Goal: Task Accomplishment & Management: Manage account settings

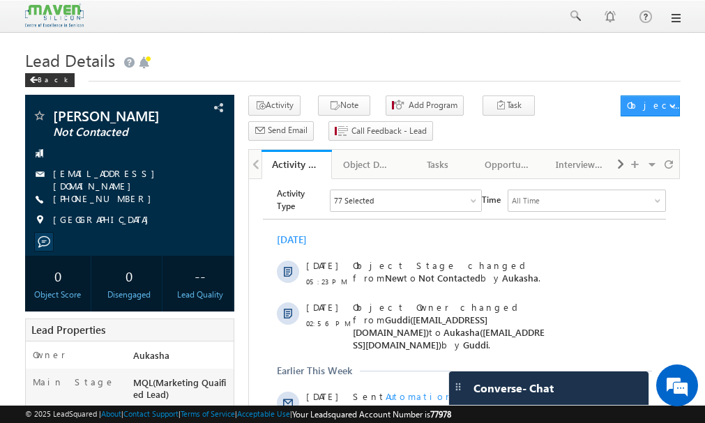
click at [427, 73] on h1 "Lead Details" at bounding box center [353, 58] width 656 height 27
click at [571, 22] on span at bounding box center [575, 16] width 14 height 14
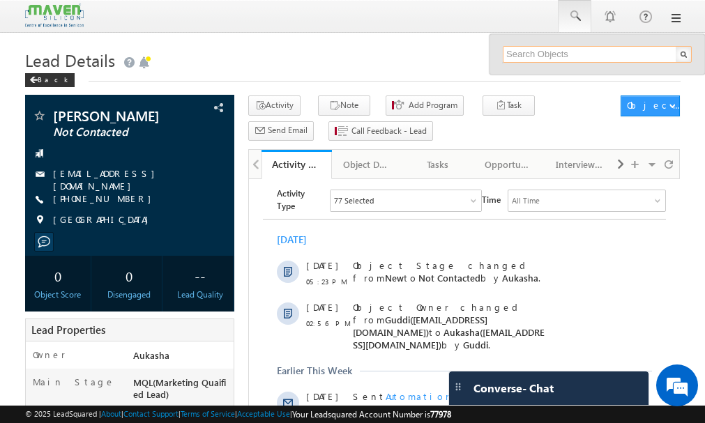
click at [594, 52] on input "text" at bounding box center [597, 54] width 189 height 17
paste input "9505617018"
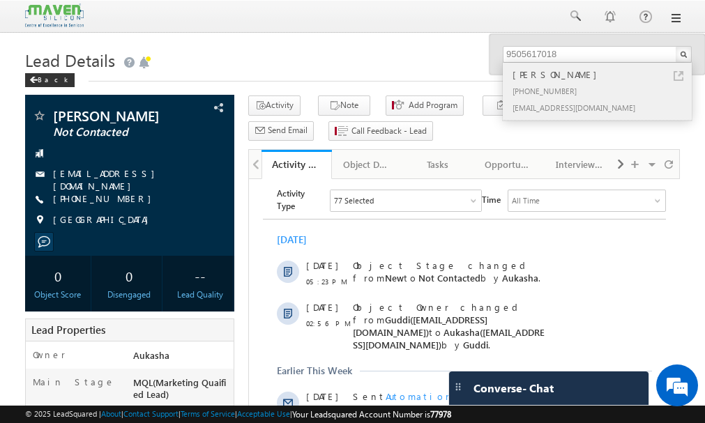
click at [677, 75] on link at bounding box center [679, 76] width 10 height 10
click at [650, 57] on input "9505617018" at bounding box center [597, 54] width 189 height 17
paste input "7025385645"
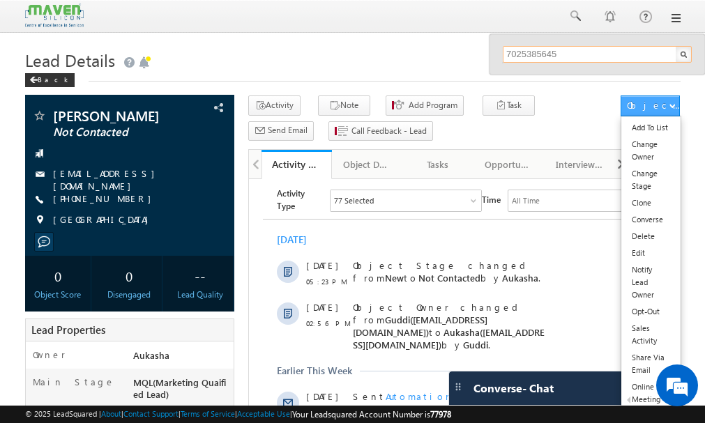
paste input "9963377311"
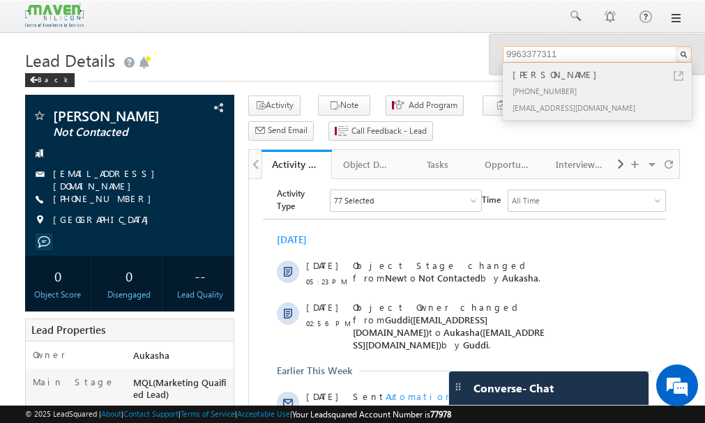
type input "9963377311"
click at [677, 75] on link at bounding box center [679, 76] width 10 height 10
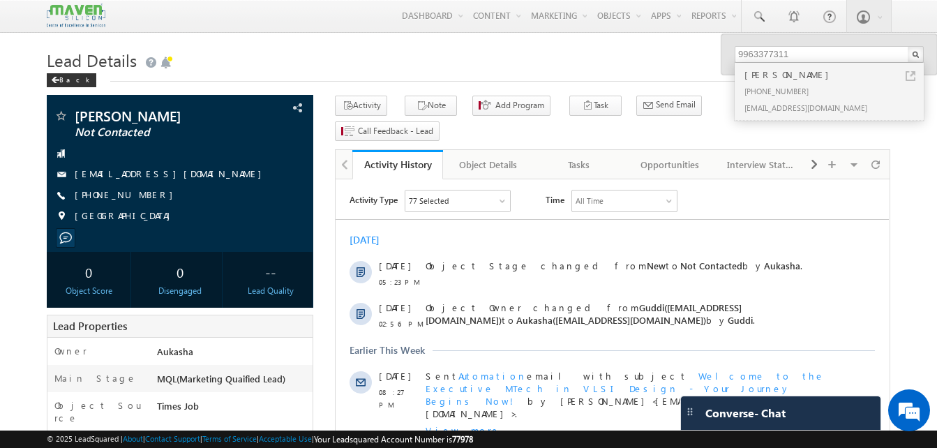
click at [407, 59] on h1 "Lead Details" at bounding box center [468, 58] width 843 height 27
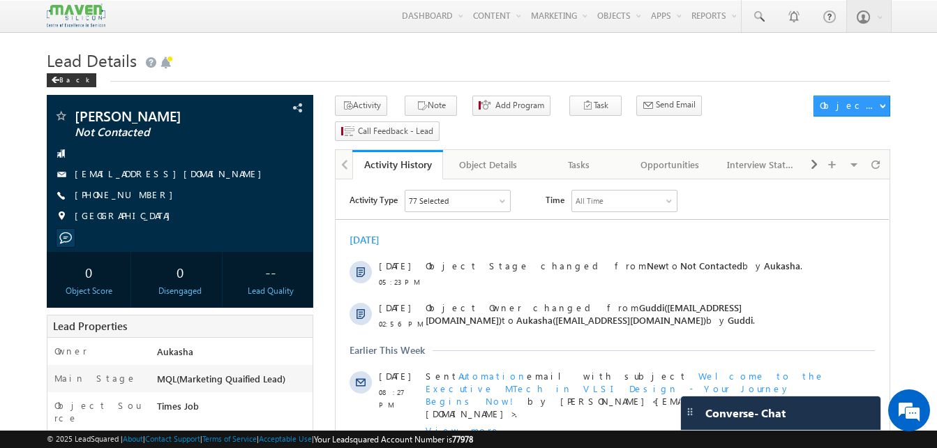
click at [370, 70] on h1 "Lead Details" at bounding box center [468, 58] width 843 height 27
click at [439, 75] on div "Back" at bounding box center [468, 77] width 843 height 9
click at [408, 72] on h1 "Lead Details" at bounding box center [468, 58] width 843 height 27
click at [372, 48] on h1 "Lead Details" at bounding box center [468, 58] width 843 height 27
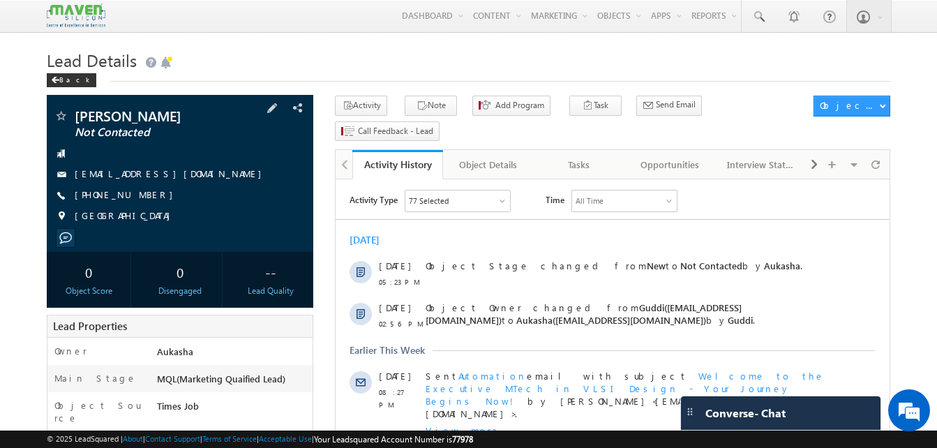
click at [143, 197] on div "+91-9480782380" at bounding box center [180, 195] width 253 height 14
copy div "+91-9480782380"
click at [320, 73] on h1 "Lead Details" at bounding box center [468, 58] width 843 height 27
click at [376, 62] on h1 "Lead Details" at bounding box center [468, 58] width 843 height 27
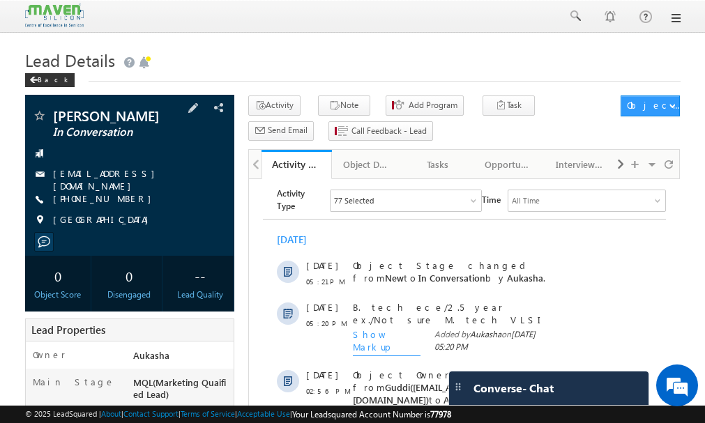
drag, startPoint x: 172, startPoint y: 174, endPoint x: 158, endPoint y: 175, distance: 13.3
click at [158, 175] on div "lathareddy896@gmail.com" at bounding box center [129, 174] width 195 height 14
copy div "lathareddy896@gmail.com"
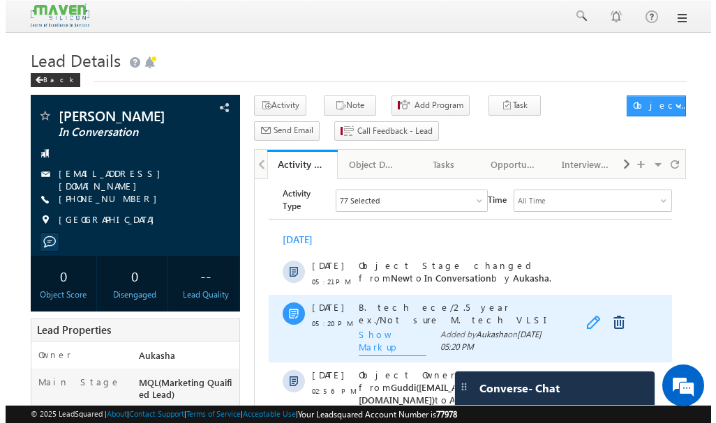
click at [587, 322] on link at bounding box center [593, 323] width 17 height 14
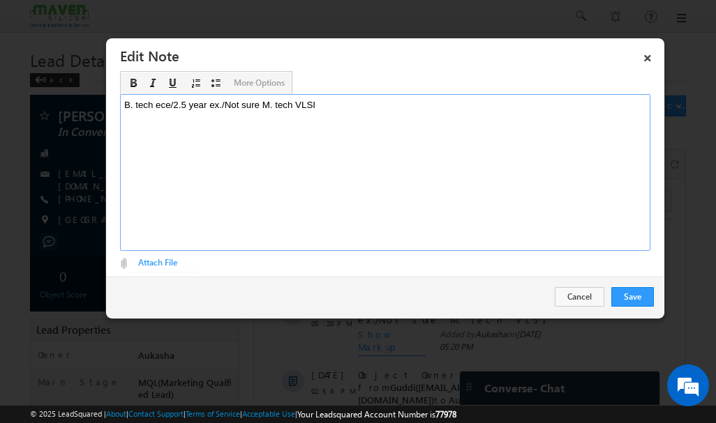
click at [265, 102] on span "B. tech ece/2.5 year ex./Not sure M. tech VLSI" at bounding box center [219, 105] width 191 height 10
click at [622, 296] on button "Save" at bounding box center [632, 297] width 43 height 20
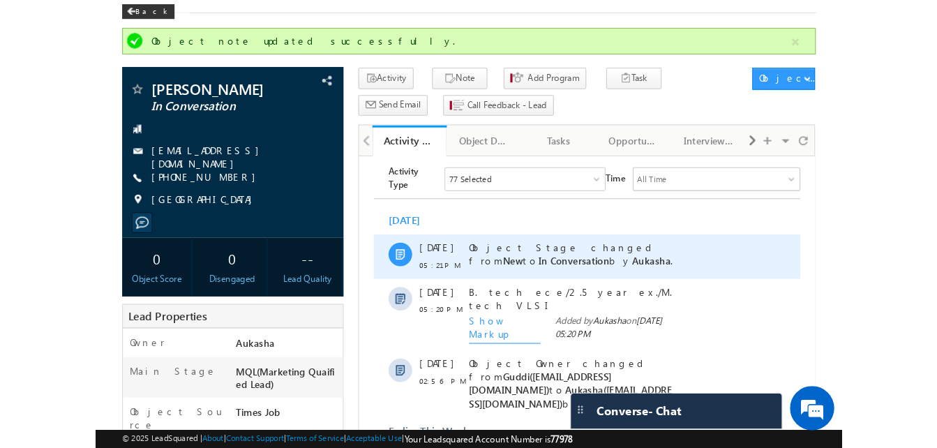
scroll to position [71, 0]
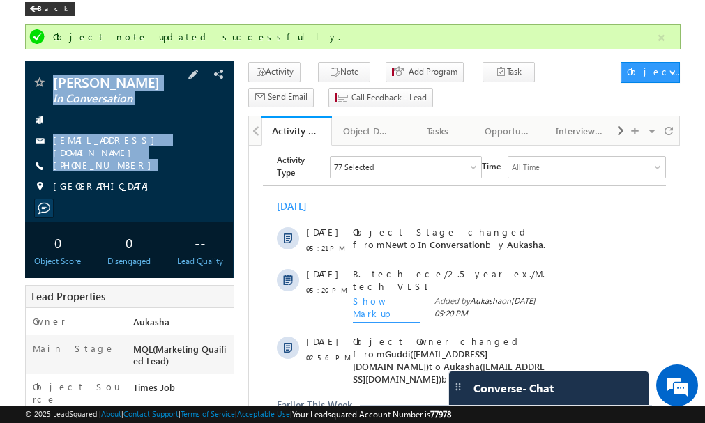
drag, startPoint x: 53, startPoint y: 79, endPoint x: 128, endPoint y: 172, distance: 119.6
click at [128, 172] on div "Hemalatha Chabala In Conversation lathareddy896@gmail.com +91-9505617018 India" at bounding box center [129, 138] width 195 height 126
copy div "Hemalatha Chabala In Conversation lathareddy896@gmail.com +91-9505617018"
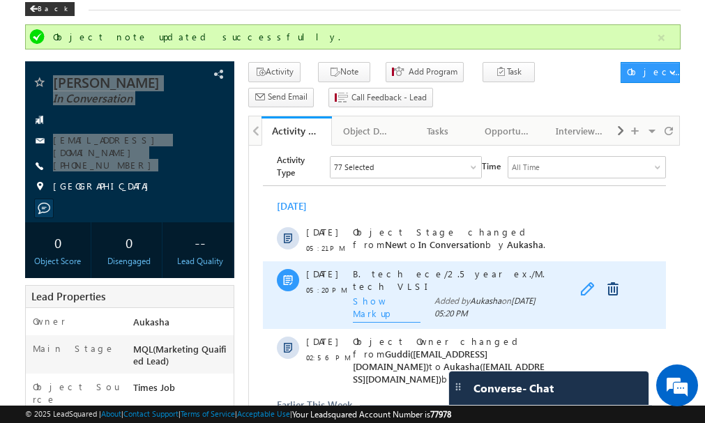
click at [587, 285] on link at bounding box center [588, 290] width 17 height 14
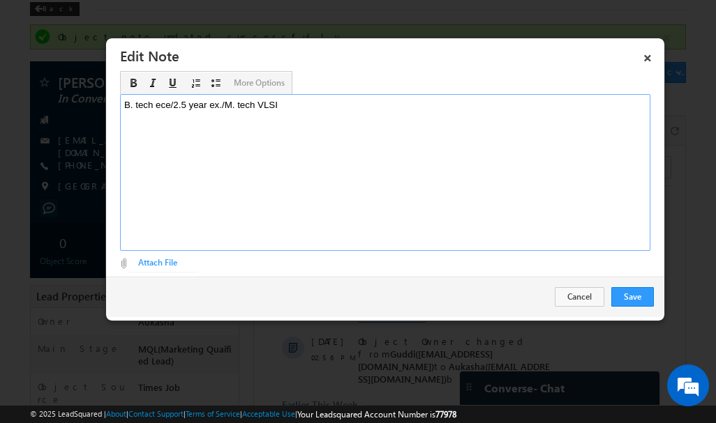
click at [222, 105] on span "B. tech ece/2.5 year ex./M. tech VLSI" at bounding box center [200, 105] width 153 height 10
click at [629, 301] on button "Save" at bounding box center [632, 297] width 43 height 20
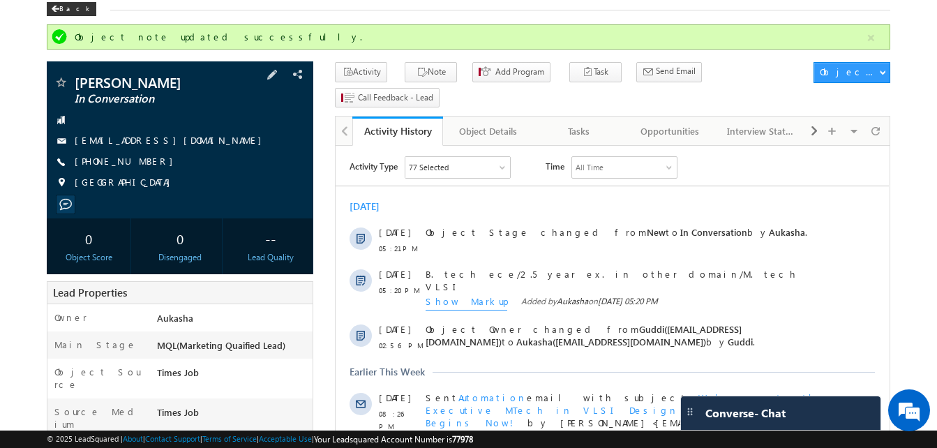
drag, startPoint x: 149, startPoint y: 163, endPoint x: 142, endPoint y: 164, distance: 7.1
click at [142, 164] on div "+91-9505617018" at bounding box center [180, 162] width 253 height 14
copy div "+91-9505617018"
drag, startPoint x: 200, startPoint y: 87, endPoint x: 76, endPoint y: 77, distance: 124.5
click at [76, 77] on span "Hemalatha Chabala" at bounding box center [157, 82] width 164 height 14
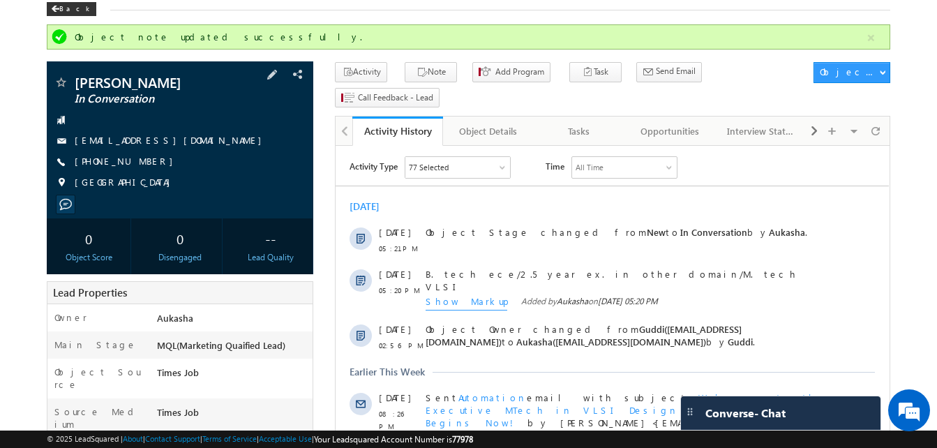
copy span "Hemalatha Chabala"
click at [396, 40] on div "Object note updated successfully." at bounding box center [470, 37] width 790 height 13
click at [151, 163] on div "+91-9505617018" at bounding box center [180, 162] width 253 height 14
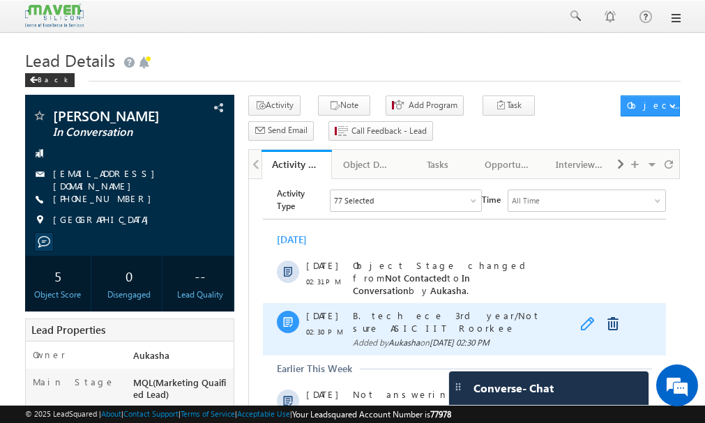
click at [587, 317] on link at bounding box center [588, 324] width 17 height 14
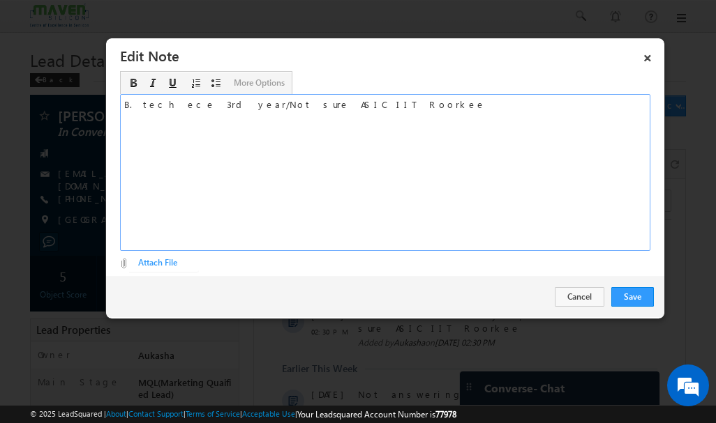
click at [242, 106] on div "B. tech ece 3rd year/Not sure ASIC IIT Roorkee" at bounding box center [385, 172] width 530 height 157
click at [633, 299] on button "Save" at bounding box center [632, 297] width 43 height 20
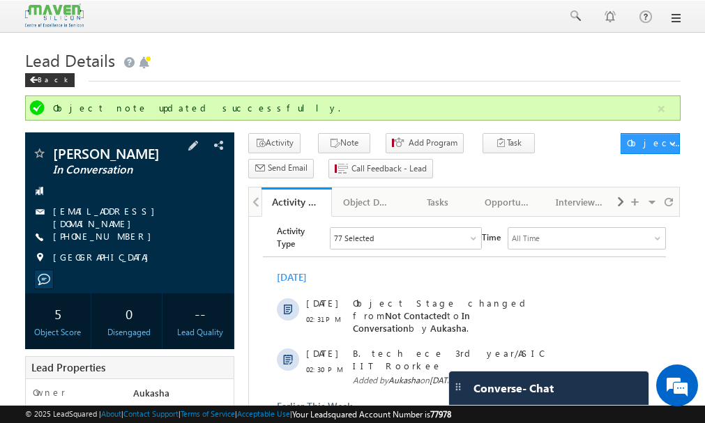
drag, startPoint x: 50, startPoint y: 148, endPoint x: 119, endPoint y: 235, distance: 111.2
click at [119, 235] on div "Sashreek Reddy In Conversation chitsfortacmun@gmail.com +91-9963377311 India" at bounding box center [129, 210] width 195 height 126
copy div "Sashreek Reddy In Conversation chitsfortacmun@gmail.com +91-9963377311"
click at [361, 75] on div "Back" at bounding box center [353, 77] width 656 height 9
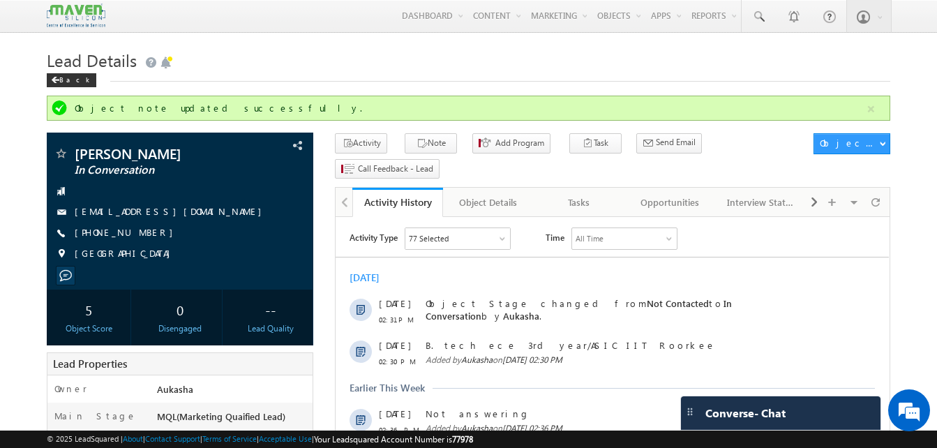
click at [584, 88] on div "Lead Details Back" at bounding box center [468, 70] width 843 height 50
click at [186, 70] on h1 "Lead Details" at bounding box center [468, 58] width 843 height 27
click at [320, 83] on div "Lead Details Back" at bounding box center [468, 70] width 843 height 50
click at [290, 98] on div "Object note updated successfully." at bounding box center [468, 108] width 843 height 25
click at [347, 79] on div "Back" at bounding box center [468, 77] width 843 height 9
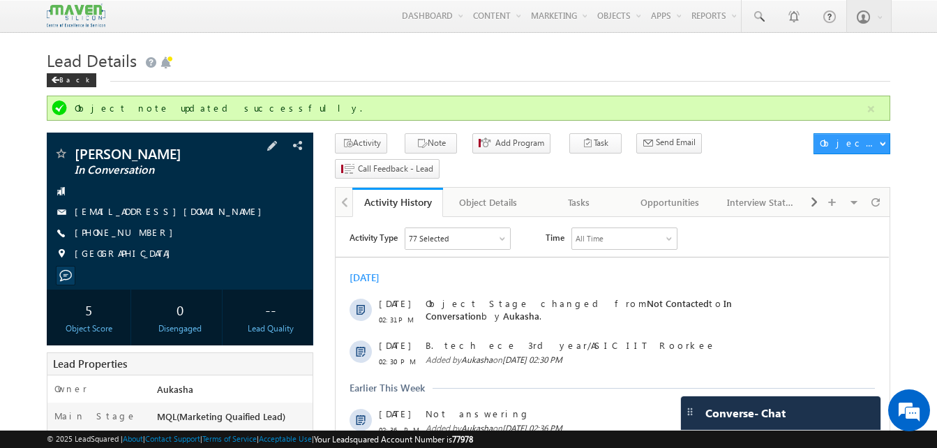
drag, startPoint x: 151, startPoint y: 234, endPoint x: 142, endPoint y: 234, distance: 9.8
click at [142, 234] on div "+91-9963377311" at bounding box center [180, 233] width 253 height 14
copy div "+91-9963377311"
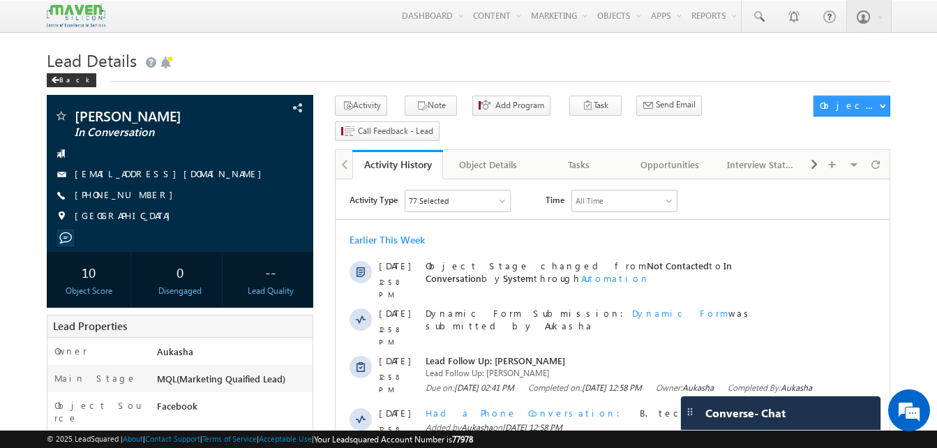
click at [398, 87] on div "Lead Details Back" at bounding box center [468, 70] width 843 height 50
click at [370, 75] on div "Back" at bounding box center [468, 77] width 843 height 9
click at [363, 65] on h1 "Lead Details" at bounding box center [468, 58] width 843 height 27
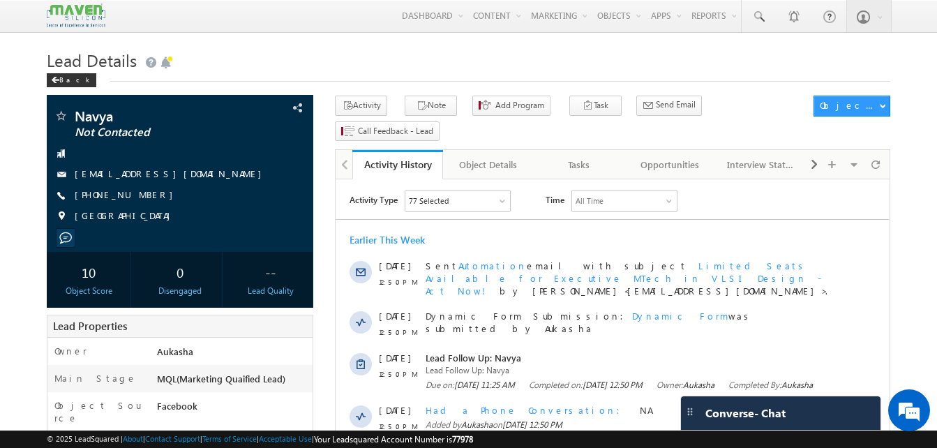
click at [474, 56] on h1 "Lead Details" at bounding box center [468, 58] width 843 height 27
click at [449, 49] on h1 "Lead Details" at bounding box center [468, 58] width 843 height 27
click at [142, 196] on div "+91-6301767969" at bounding box center [180, 195] width 253 height 14
copy div "+91-6301767969"
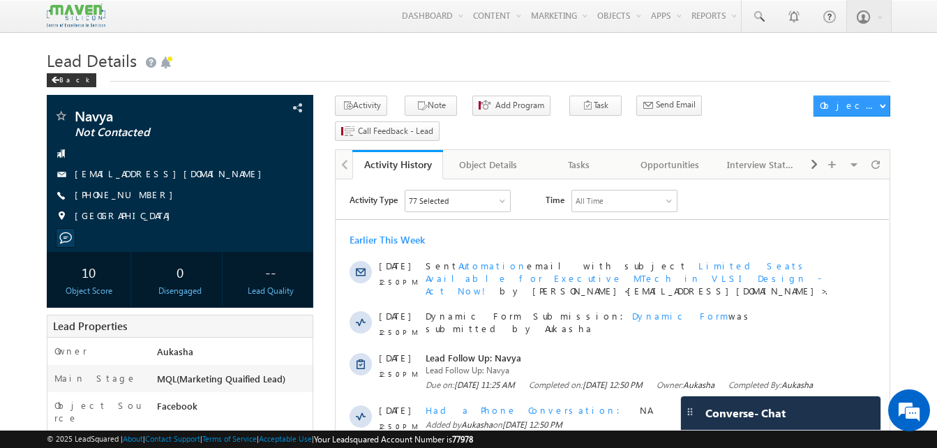
click at [302, 59] on h1 "Lead Details" at bounding box center [468, 58] width 843 height 27
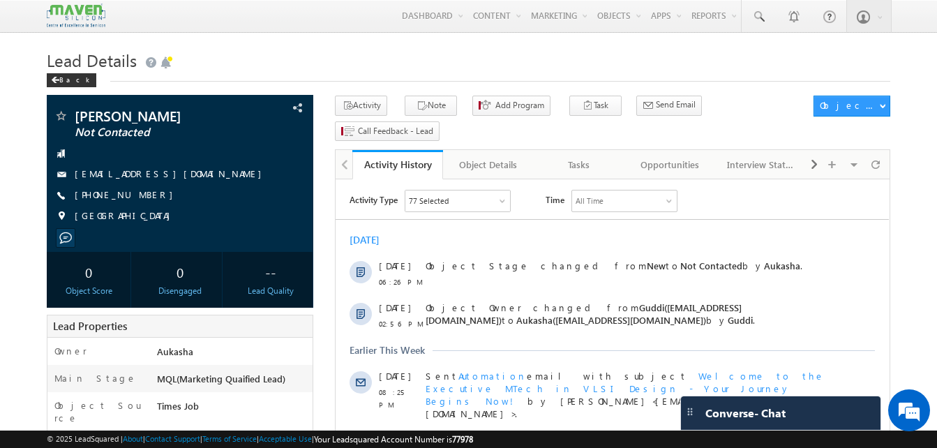
click at [269, 59] on h1 "Lead Details" at bounding box center [468, 58] width 843 height 27
click at [568, 155] on link "Tasks" at bounding box center [579, 164] width 91 height 29
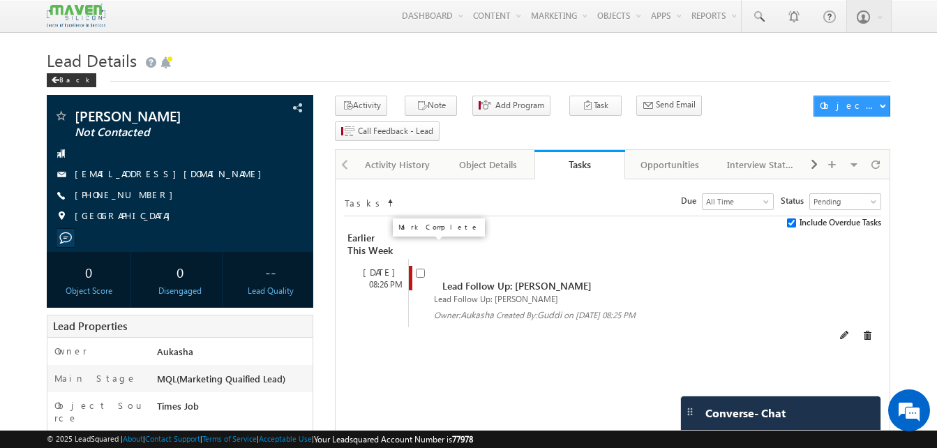
click at [423, 269] on input "checkbox" at bounding box center [420, 273] width 9 height 9
checkbox input "false"
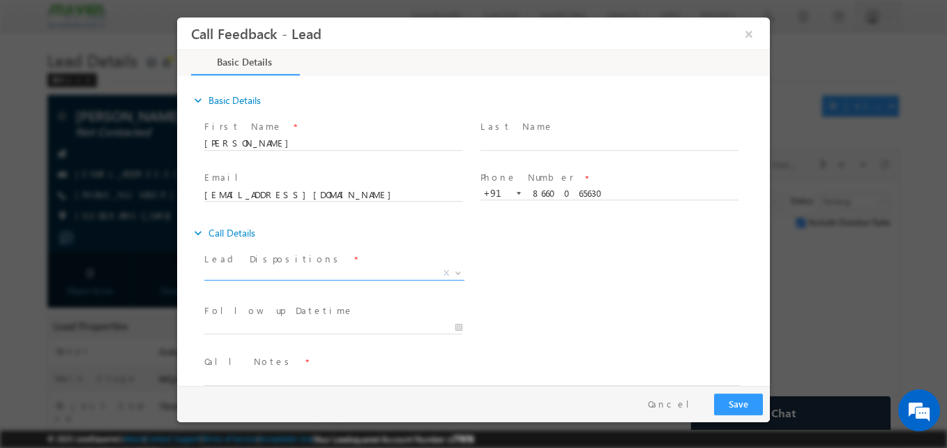
click at [242, 271] on span "X" at bounding box center [334, 273] width 260 height 14
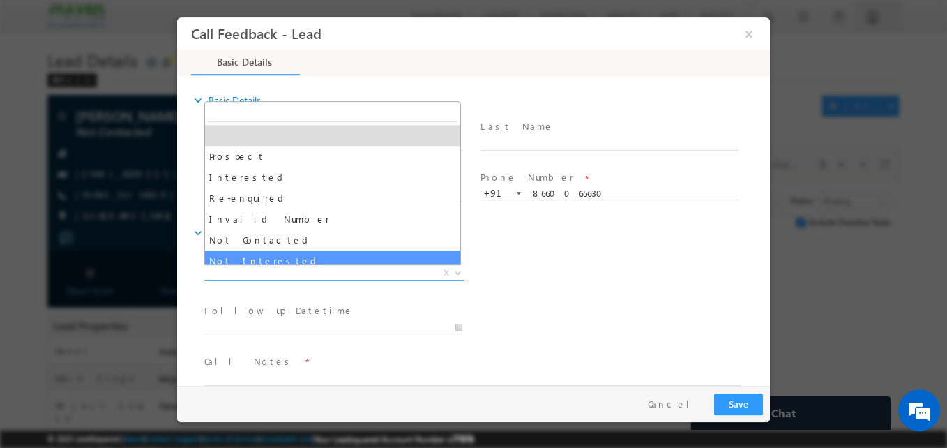
select select "Not Interested"
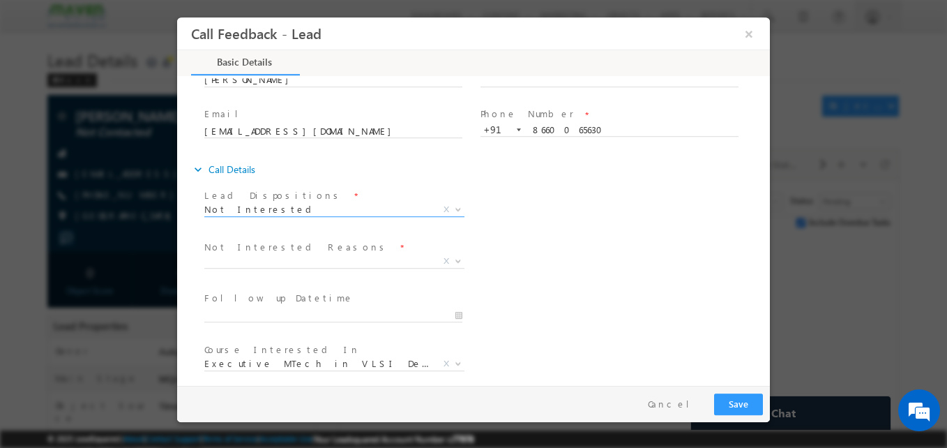
scroll to position [64, 0]
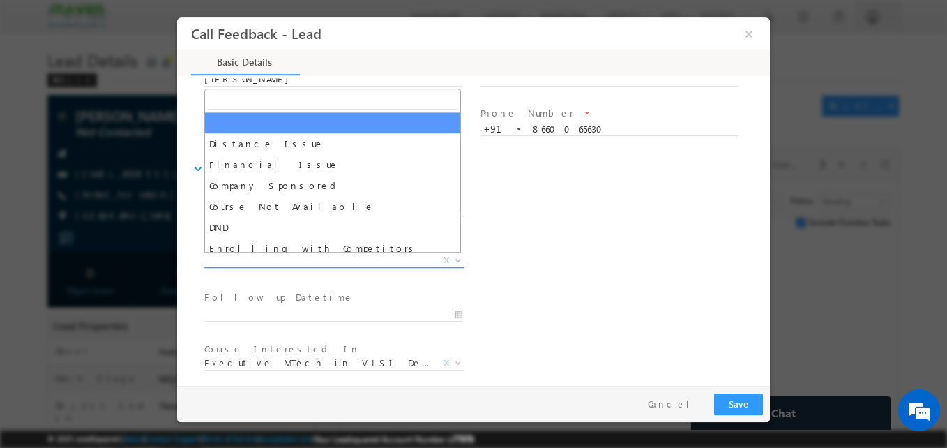
click at [307, 260] on span "X" at bounding box center [334, 261] width 260 height 14
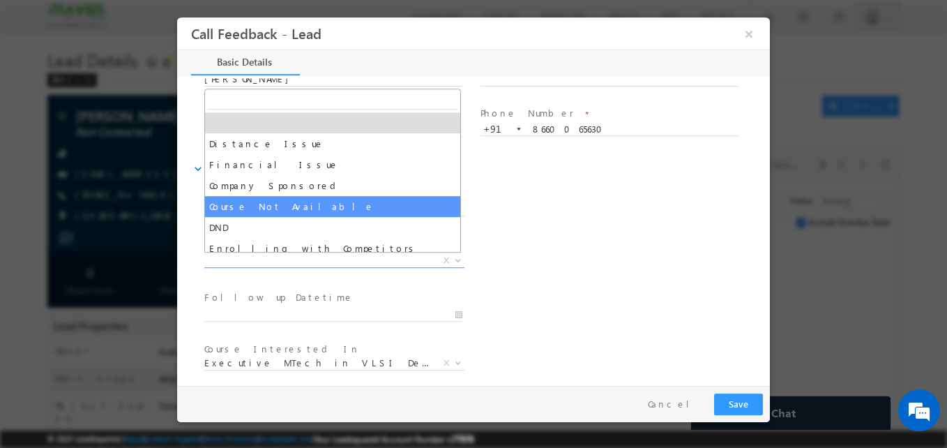
scroll to position [28, 0]
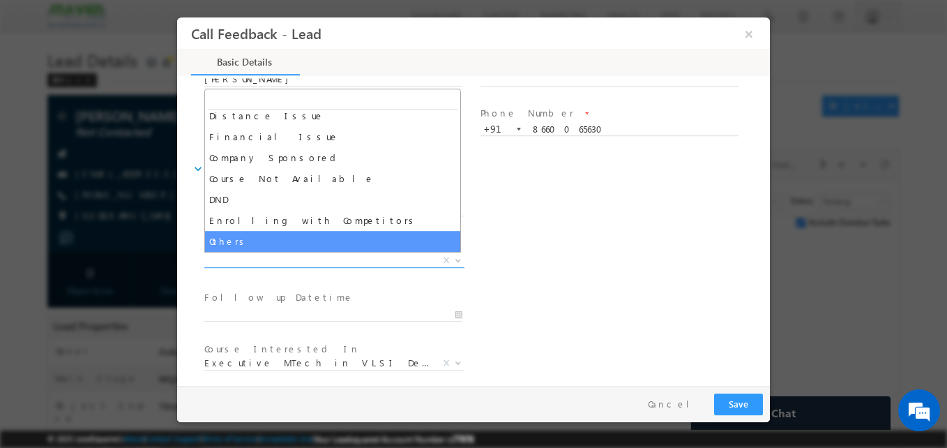
select select "Others"
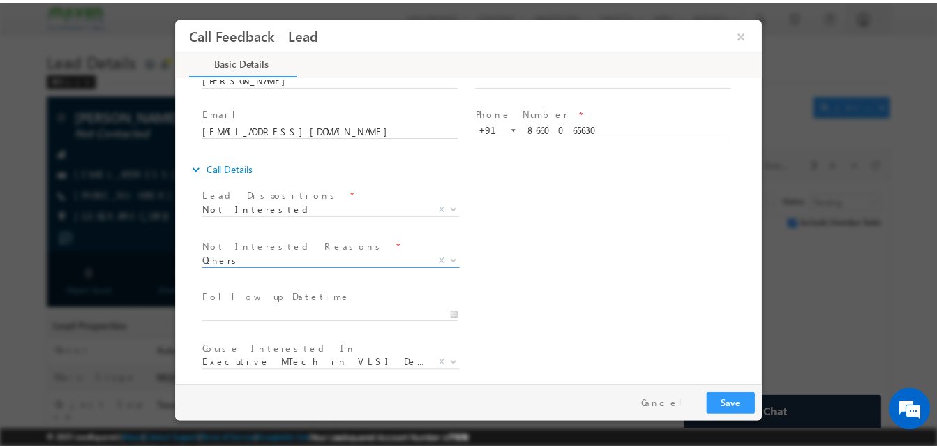
scroll to position [126, 0]
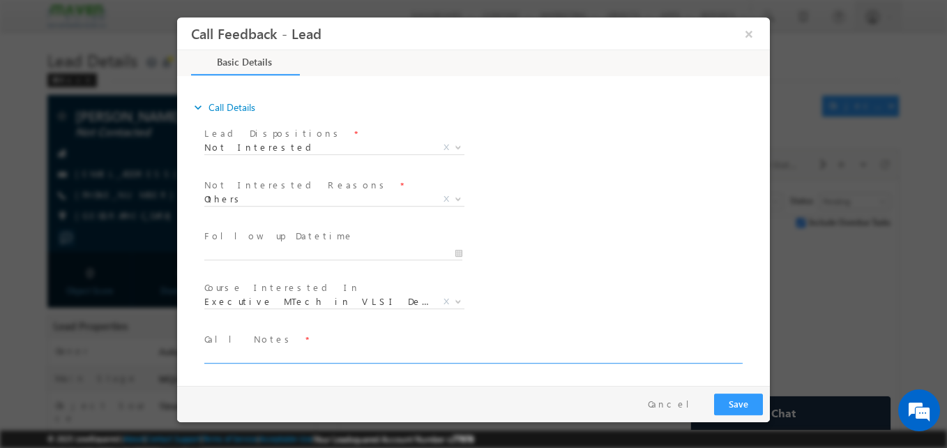
click at [241, 357] on textarea at bounding box center [472, 355] width 536 height 16
type textarea "Not interested in this domain/B. tech mech/10 years mech. ex."
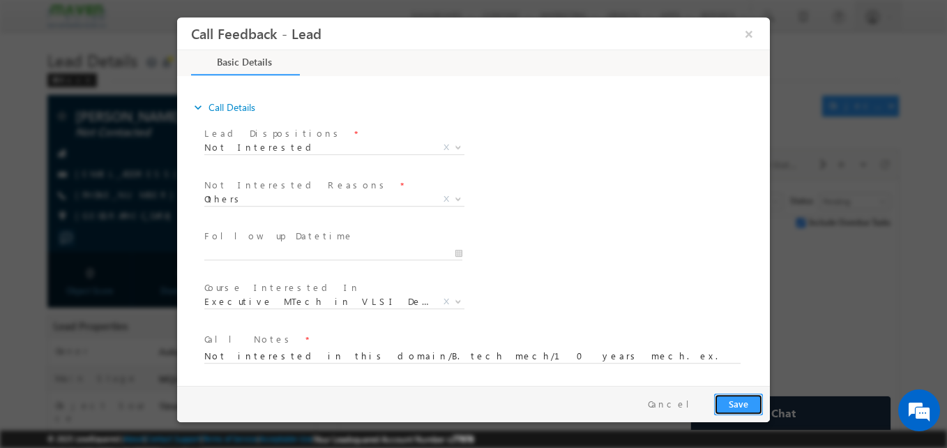
click at [726, 401] on button "Save" at bounding box center [738, 404] width 49 height 22
